Goal: Task Accomplishment & Management: Manage account settings

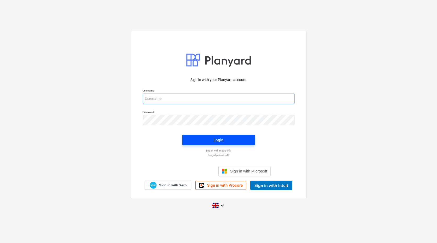
type input "[EMAIL_ADDRESS][DOMAIN_NAME]"
click at [233, 138] on span "Login" at bounding box center [219, 139] width 60 height 7
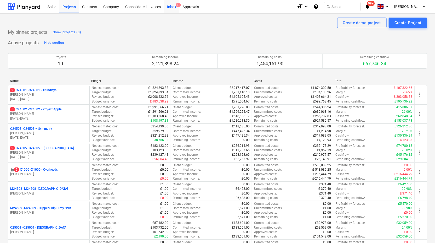
click at [173, 8] on div "Inbox 9+" at bounding box center [171, 6] width 15 height 13
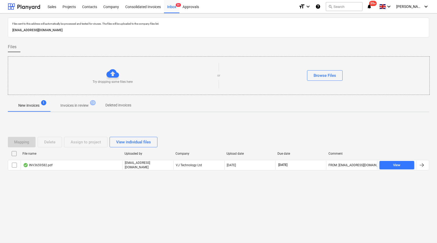
click at [78, 103] on p "Invoices in review" at bounding box center [74, 105] width 28 height 5
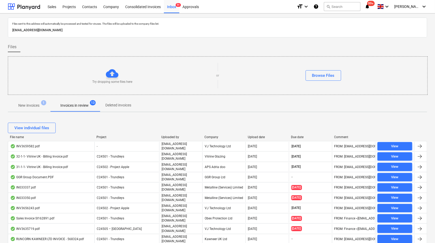
click at [26, 107] on p "New invoices" at bounding box center [28, 105] width 21 height 5
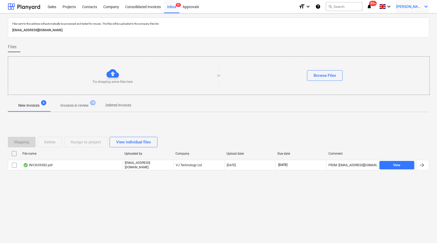
click at [410, 9] on div "[PERSON_NAME] keyboard_arrow_down" at bounding box center [412, 6] width 33 height 13
drag, startPoint x: 410, startPoint y: 7, endPoint x: 395, endPoint y: 9, distance: 15.1
click at [409, 7] on div at bounding box center [218, 121] width 437 height 243
click at [108, 9] on div "Company" at bounding box center [111, 6] width 22 height 13
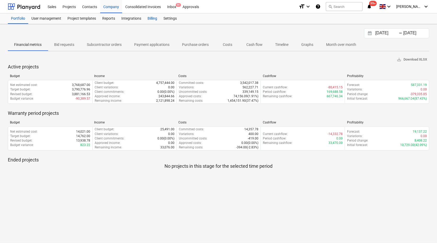
click at [156, 19] on div "Billing" at bounding box center [152, 18] width 16 height 10
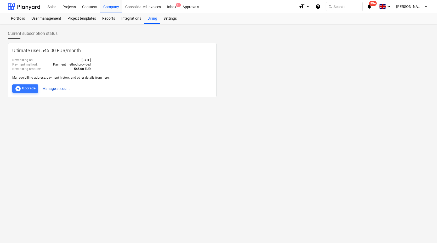
click at [50, 86] on button "Manage account" at bounding box center [55, 88] width 27 height 8
